Goal: Information Seeking & Learning: Learn about a topic

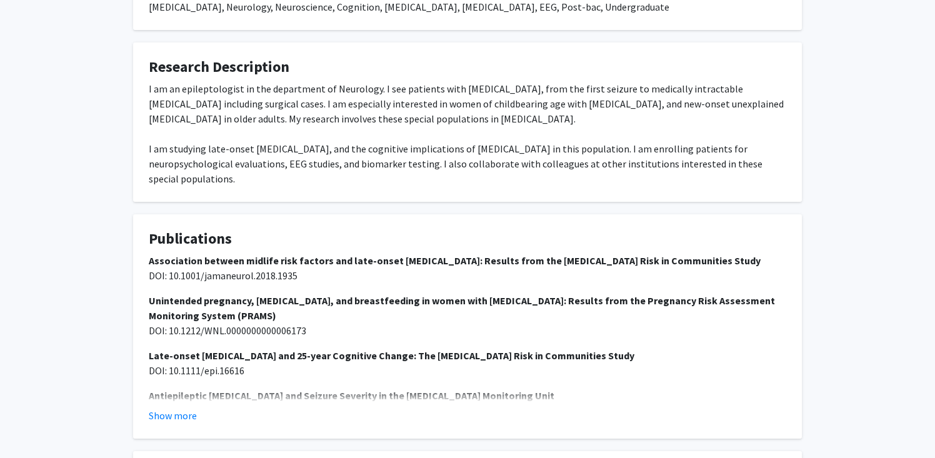
scroll to position [519, 0]
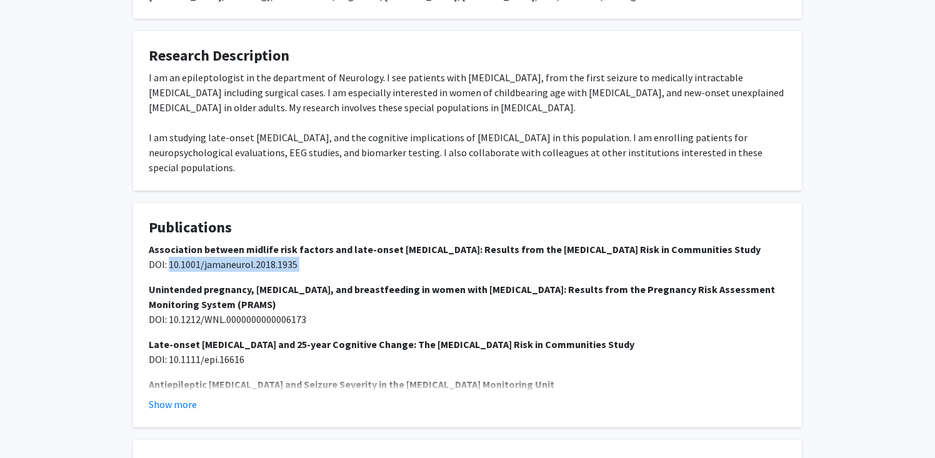
drag, startPoint x: 170, startPoint y: 233, endPoint x: 358, endPoint y: 249, distance: 188.2
click at [358, 249] on div "Association between midlife risk factors and late-onset [MEDICAL_DATA]: Results…" at bounding box center [468, 357] width 638 height 230
copy span "10.1001/jamaneurol.2018.1935"
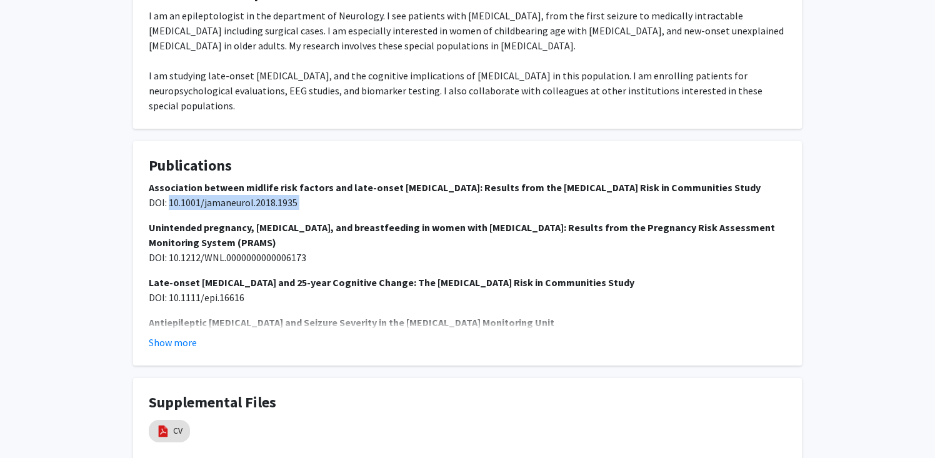
scroll to position [582, 0]
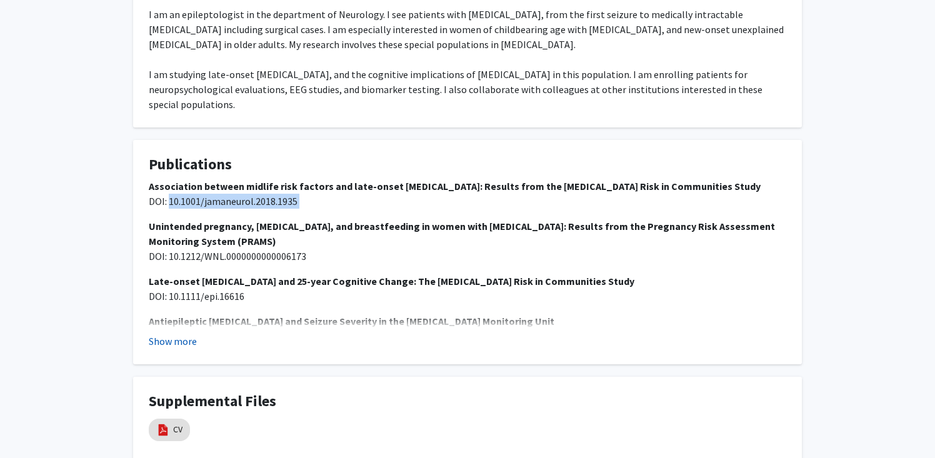
click at [193, 334] on button "Show more" at bounding box center [173, 341] width 48 height 15
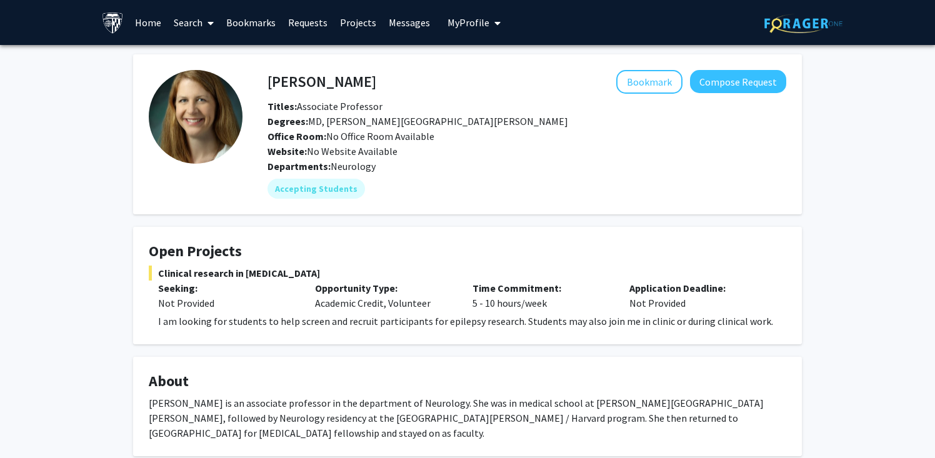
scroll to position [0, 0]
click at [648, 86] on button "Bookmark" at bounding box center [649, 82] width 66 height 24
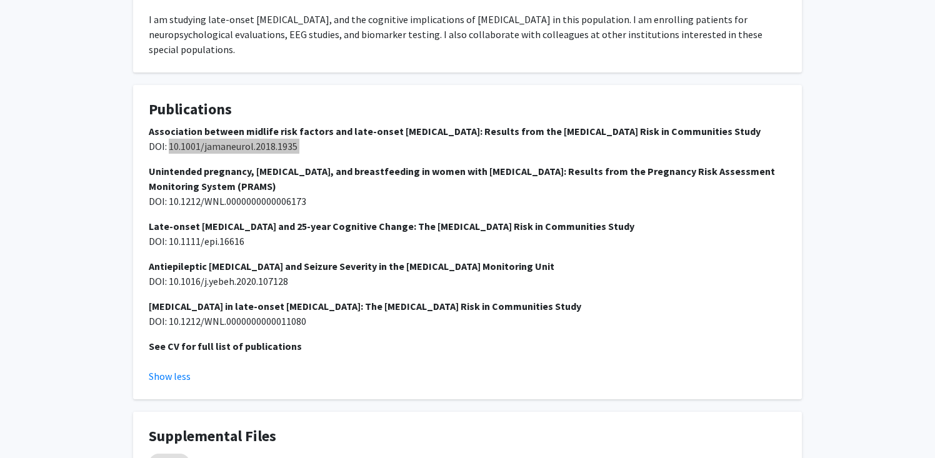
scroll to position [639, 0]
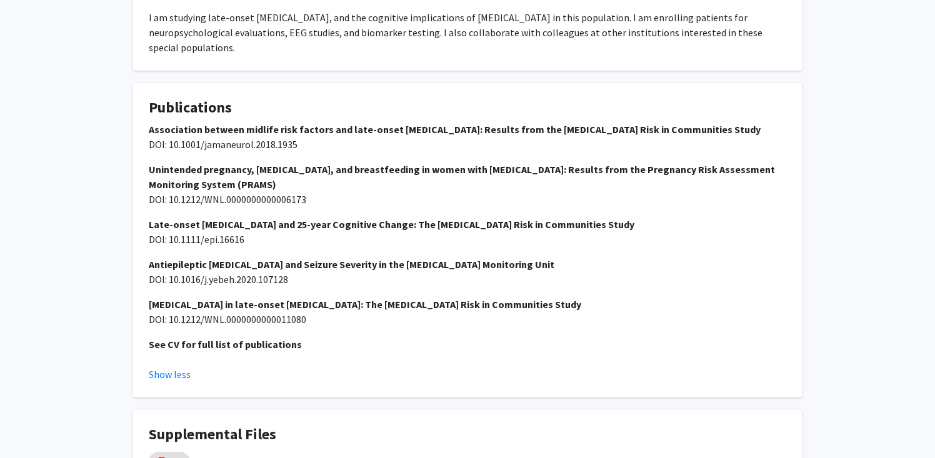
click at [296, 193] on span "DOI: 10.1212/WNL.0000000000006173" at bounding box center [228, 199] width 158 height 13
click at [148, 98] on fg-card "Publications Association between midlife risk factors and late-onset [MEDICAL_D…" at bounding box center [467, 240] width 669 height 314
drag, startPoint x: 146, startPoint y: 113, endPoint x: 331, endPoint y: 110, distance: 185.7
click at [331, 110] on fg-card "Publications Association between midlife risk factors and late-onset [MEDICAL_D…" at bounding box center [467, 240] width 669 height 314
copy span "DOI: 10.1001/jamaneurol.2018.1935"
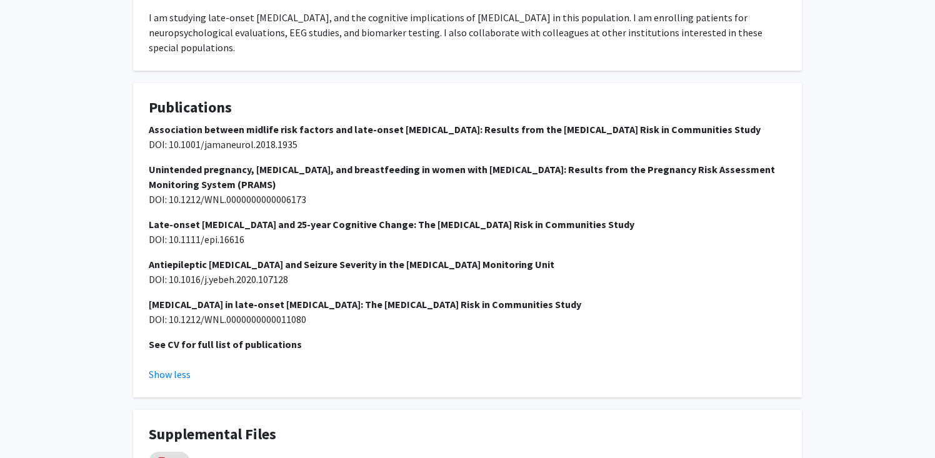
click at [191, 163] on strong "Unintended pregnancy, [MEDICAL_DATA], and breastfeeding in women with [MEDICAL_…" at bounding box center [462, 177] width 626 height 28
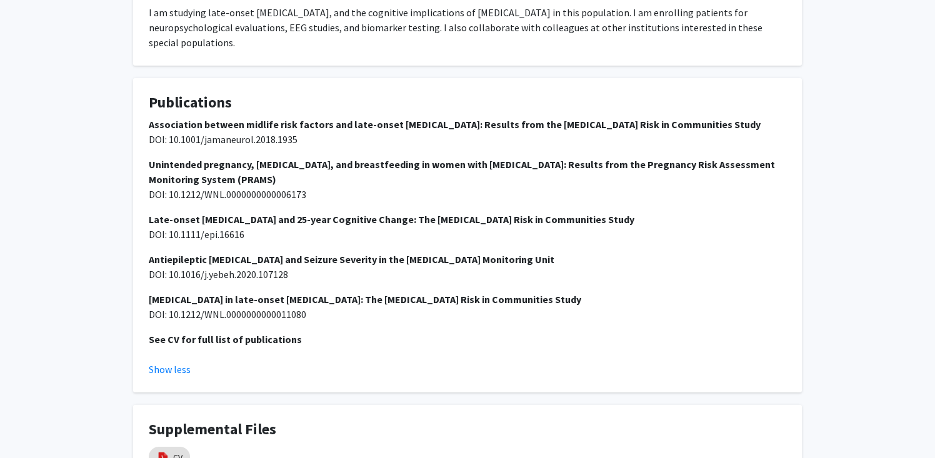
scroll to position [663, 0]
